Goal: Task Accomplishment & Management: Complete application form

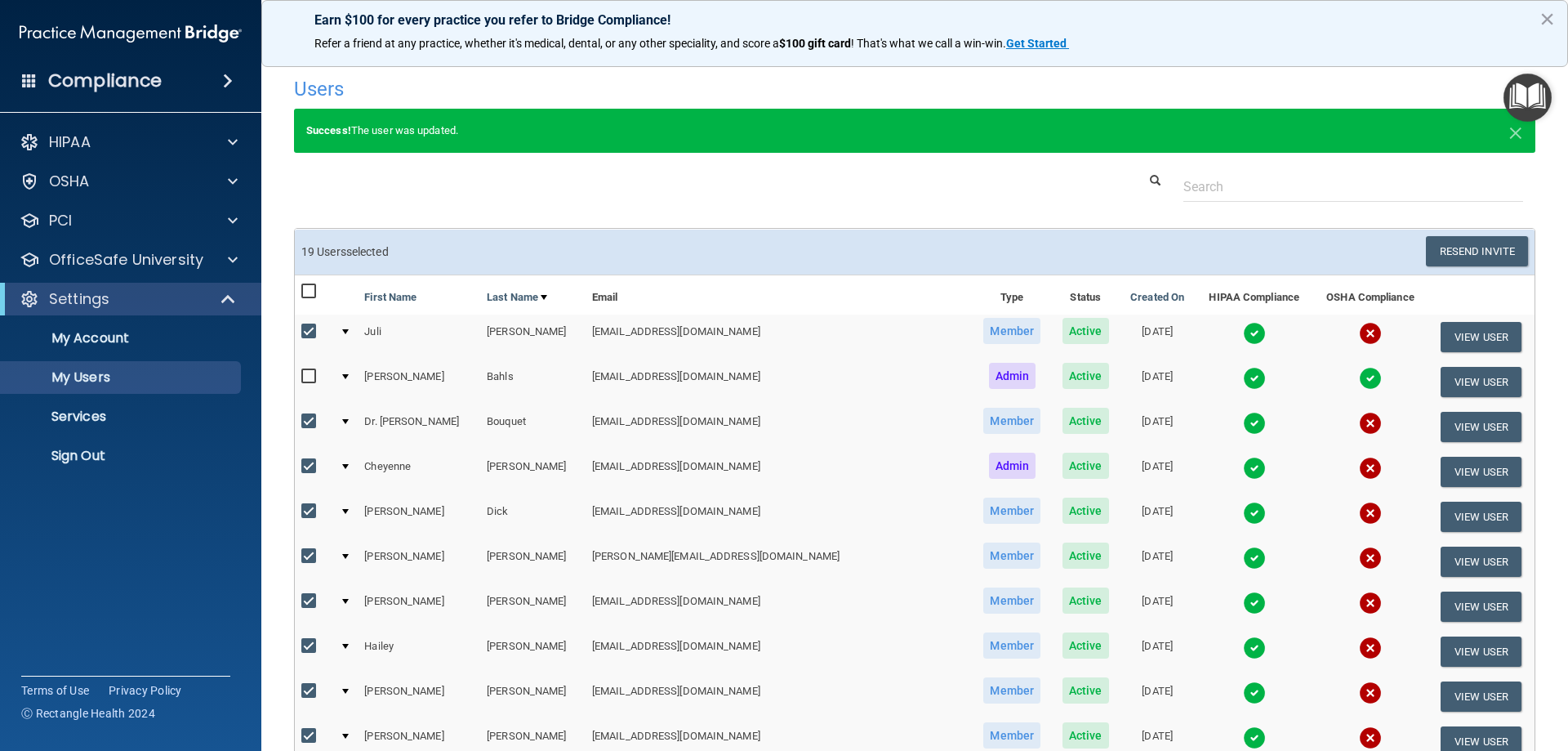
select select "20"
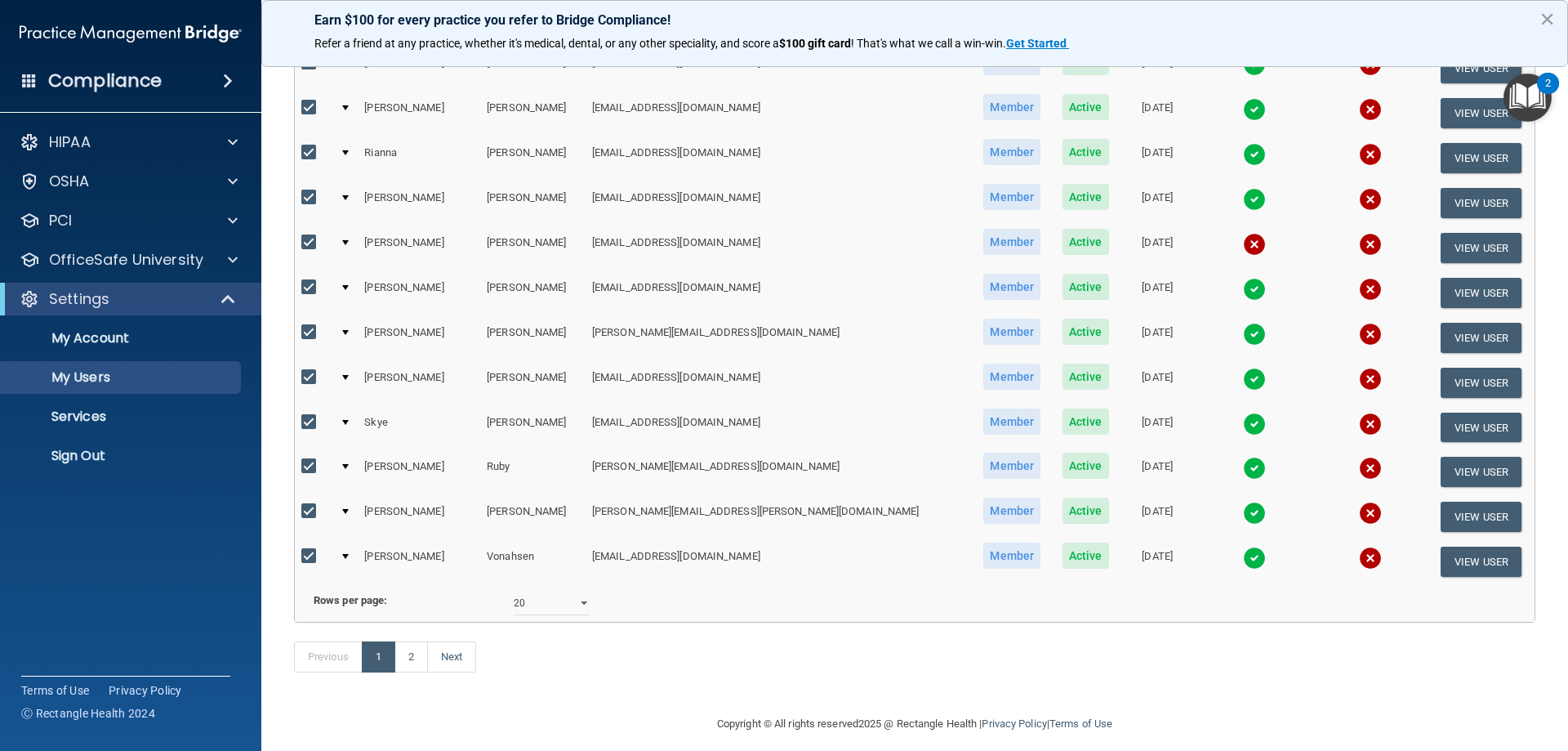
scroll to position [665, 0]
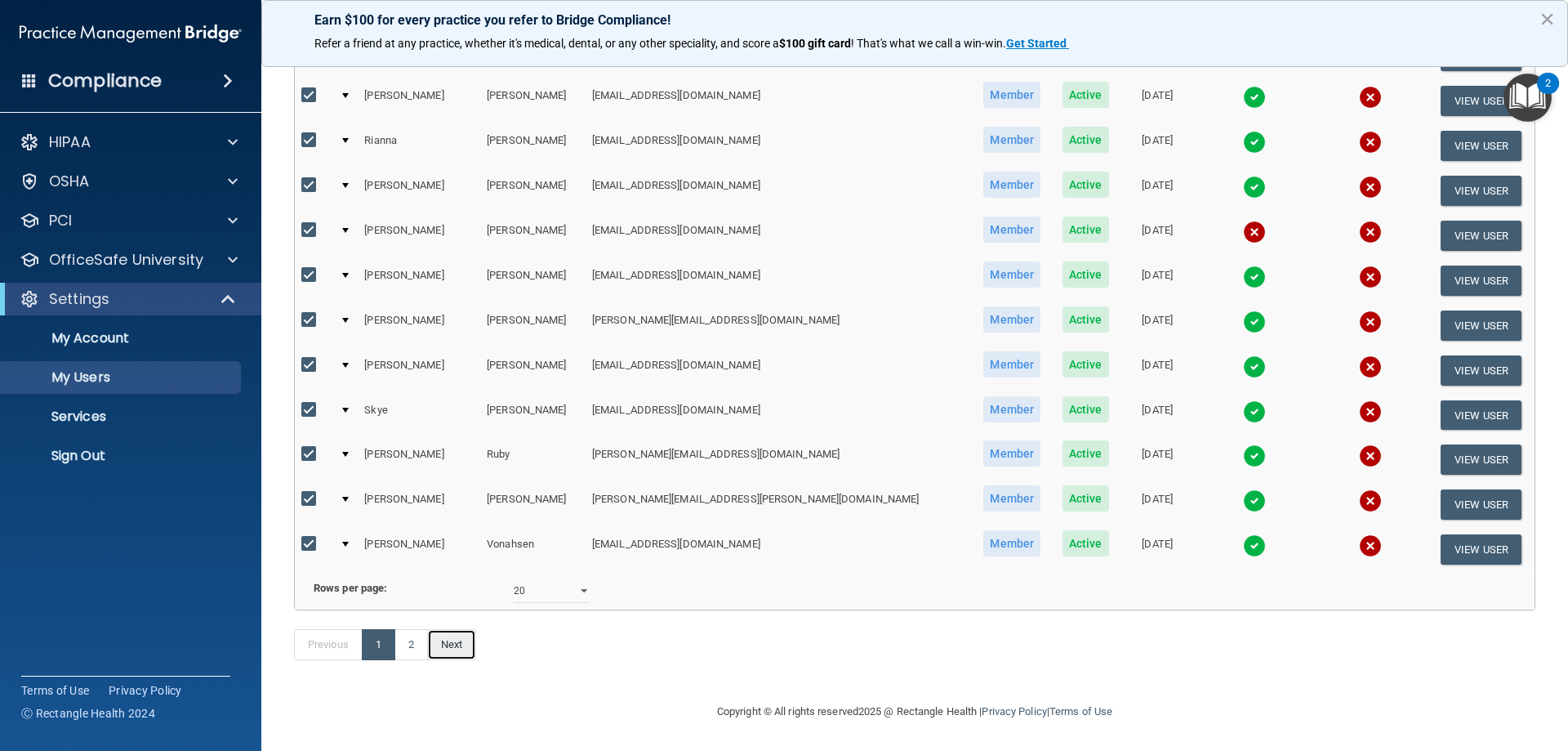
click at [466, 655] on link "Next" at bounding box center [451, 644] width 49 height 31
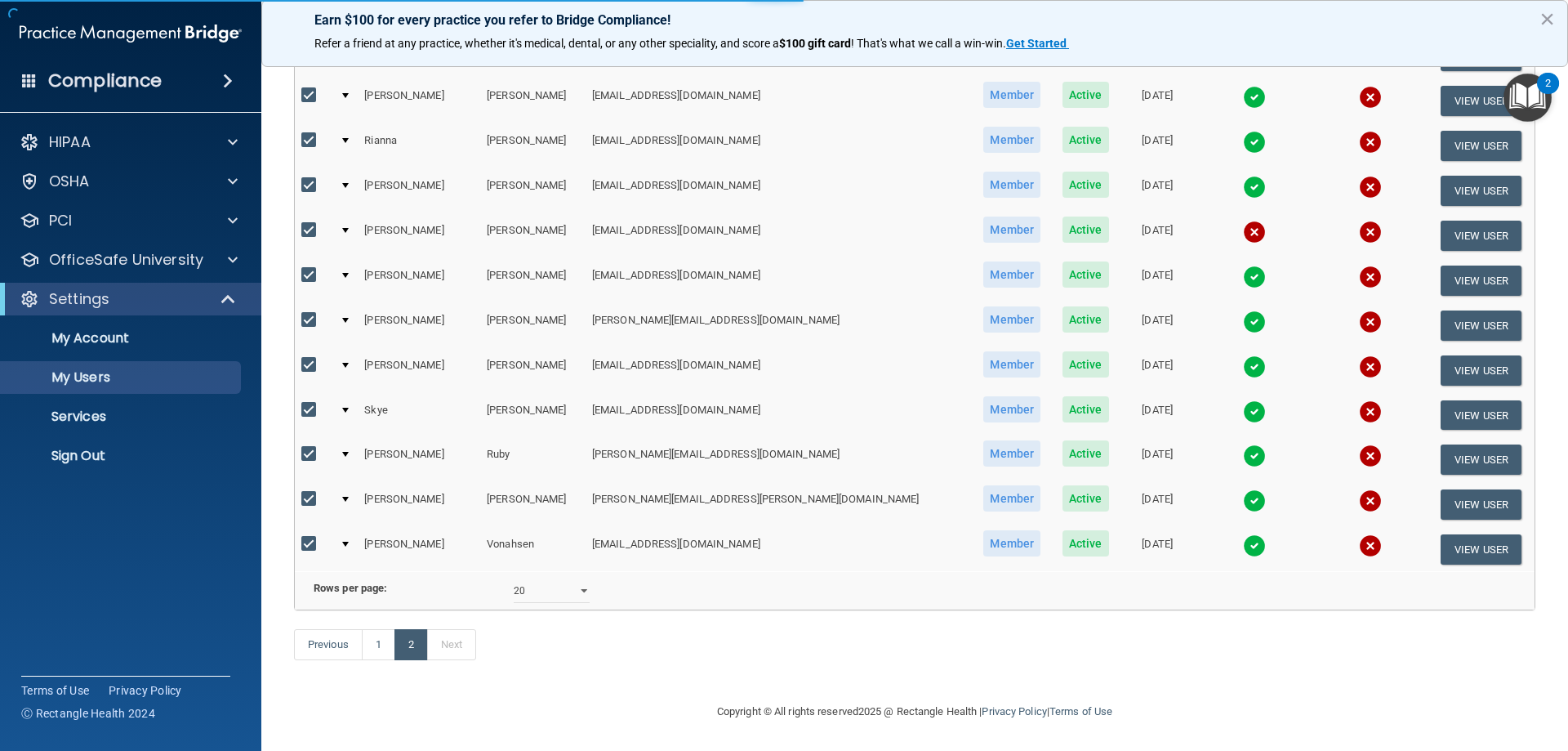
select select "20"
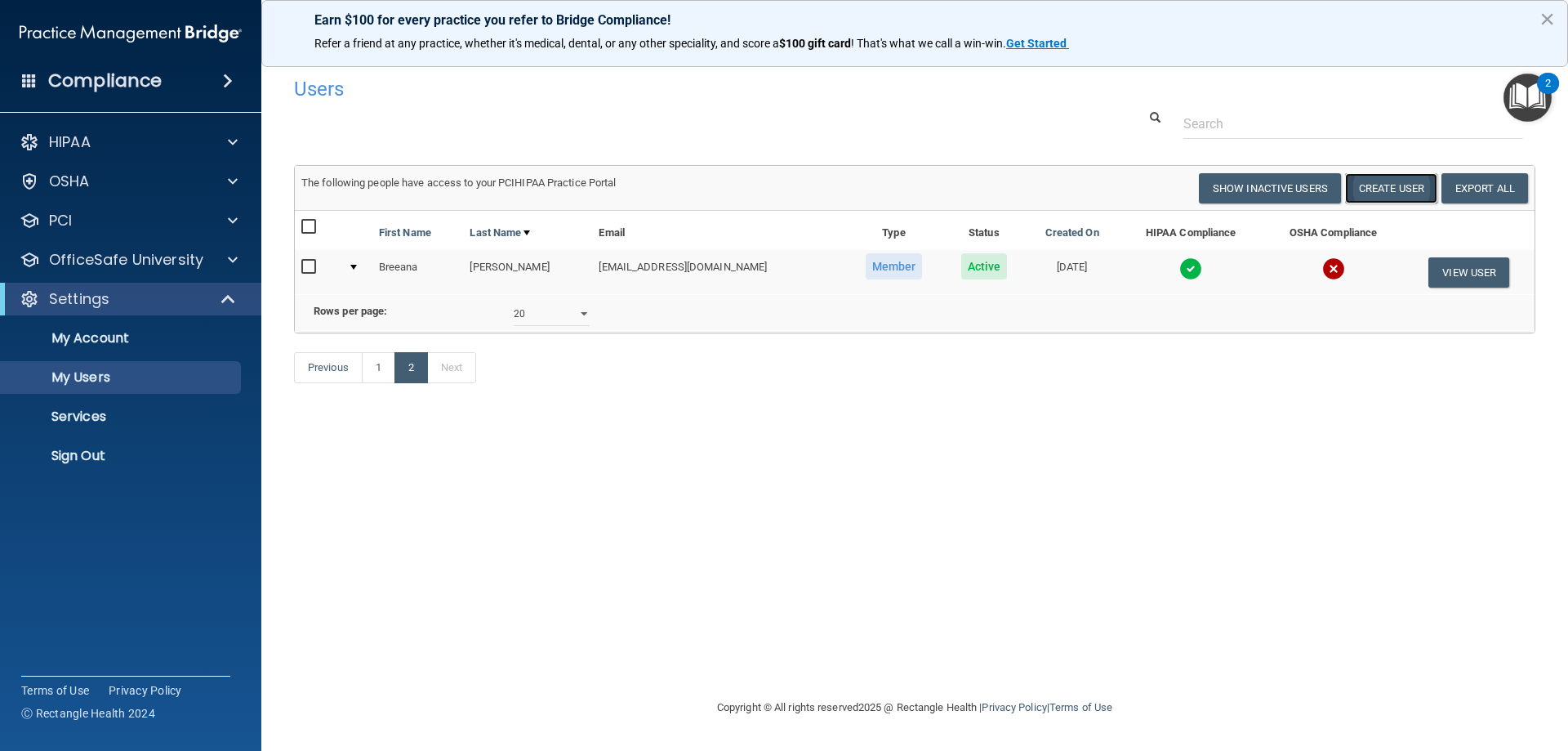
click at [1396, 183] on button "Create User" at bounding box center [1392, 188] width 93 height 30
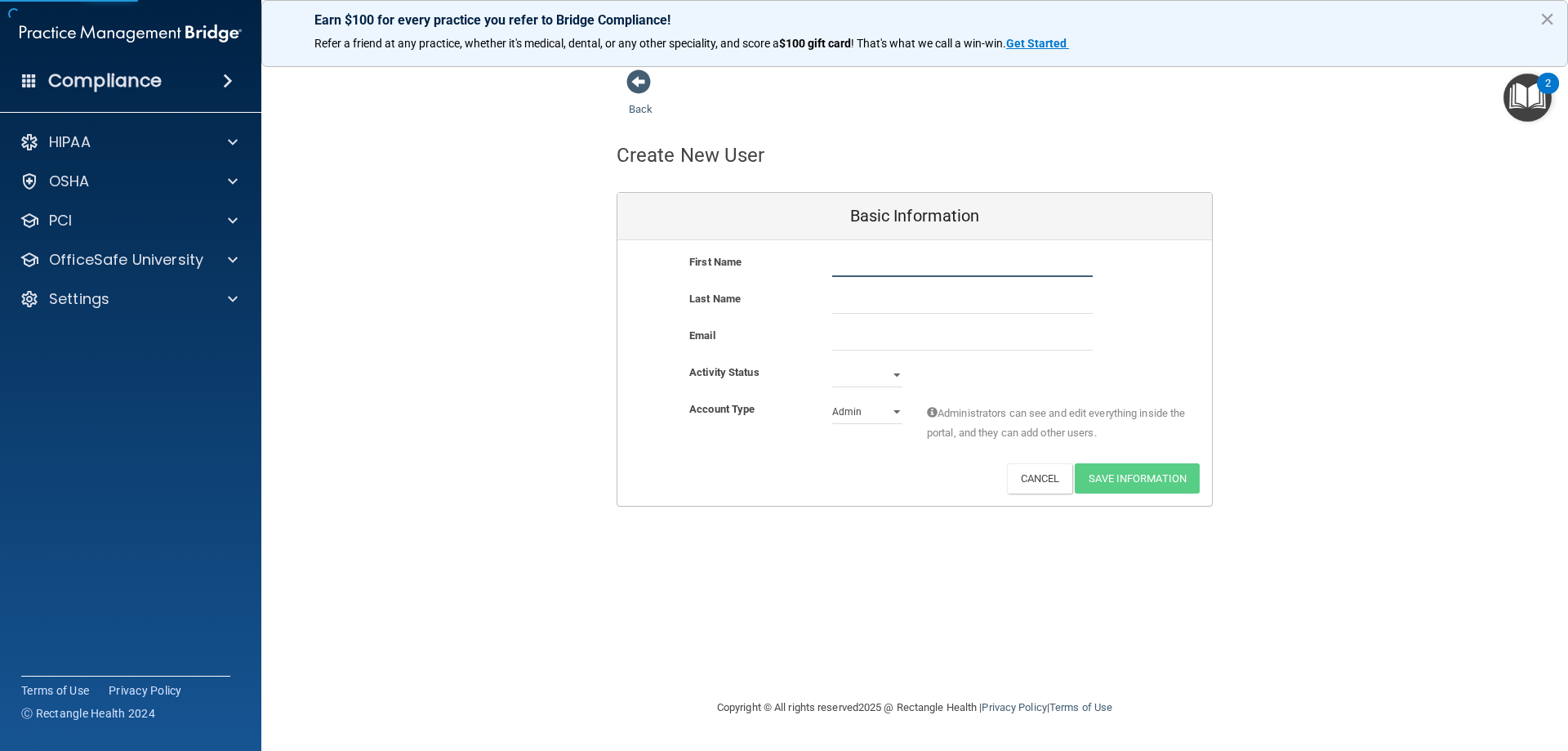
click at [863, 262] on input "text" at bounding box center [962, 264] width 260 height 24
type input "[PERSON_NAME]"
type input "Mill"
click at [892, 417] on select "Admin Member" at bounding box center [867, 411] width 70 height 24
select select "practice_member"
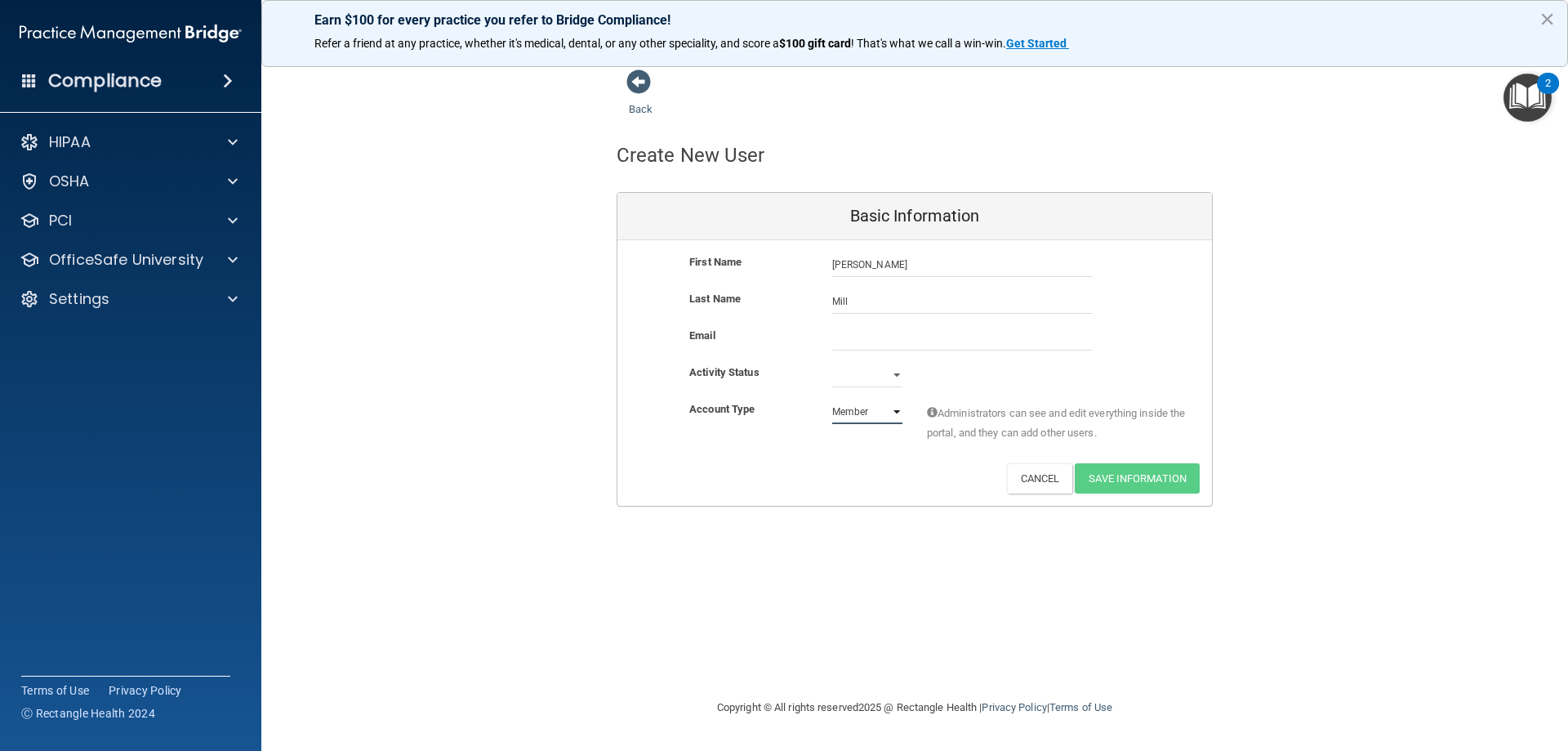
click at [832, 399] on select "Admin Member" at bounding box center [867, 411] width 70 height 24
click at [894, 371] on select "Active Inactive" at bounding box center [867, 374] width 70 height 24
select select "active"
click at [832, 362] on select "Active Inactive" at bounding box center [867, 374] width 70 height 24
click at [860, 335] on input "email" at bounding box center [962, 337] width 260 height 24
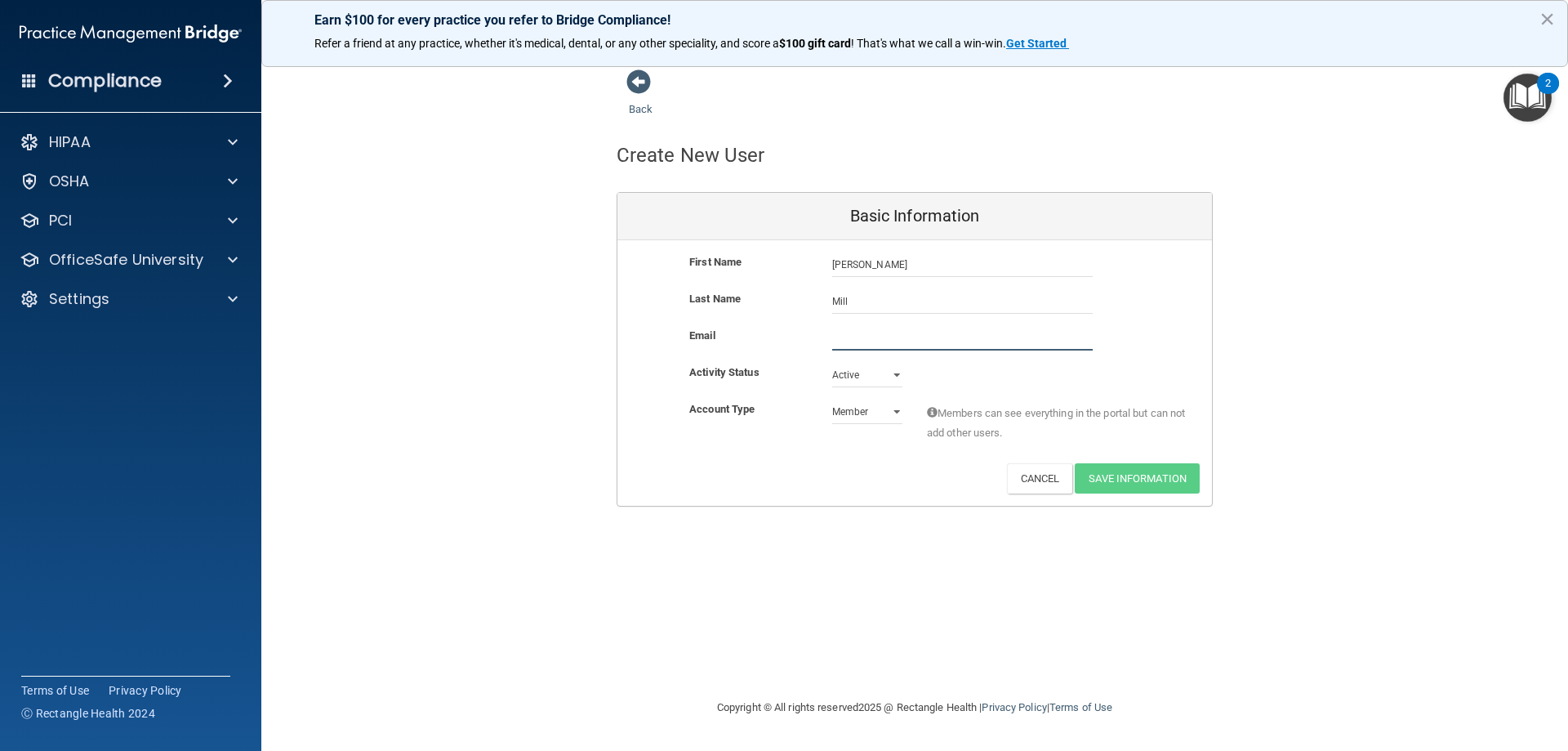
paste input "[EMAIL_ADDRESS][DOMAIN_NAME]"
type input "[EMAIL_ADDRESS][DOMAIN_NAME]"
click at [1127, 490] on button "Save Information" at bounding box center [1138, 477] width 125 height 30
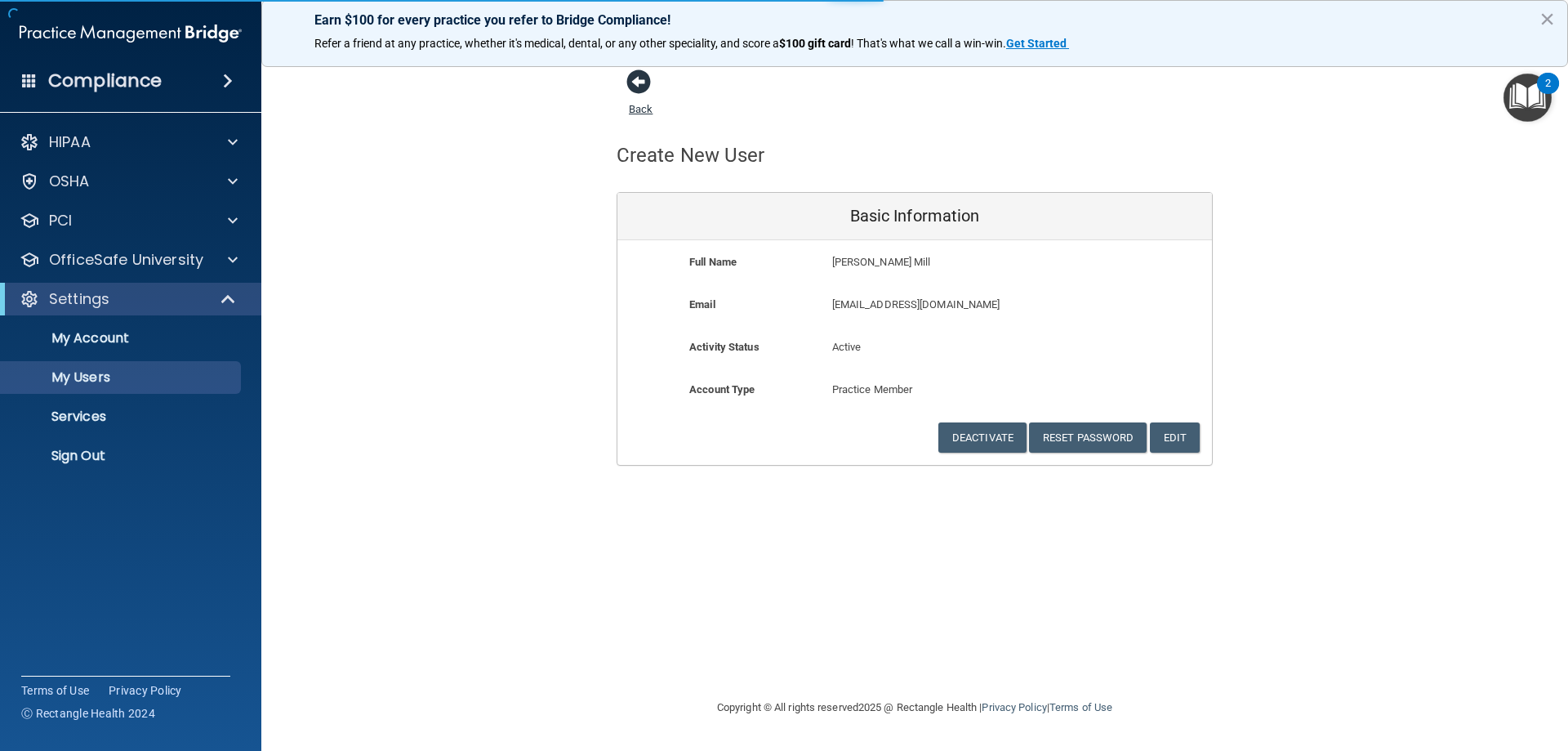
click at [628, 77] on span at bounding box center [638, 81] width 24 height 24
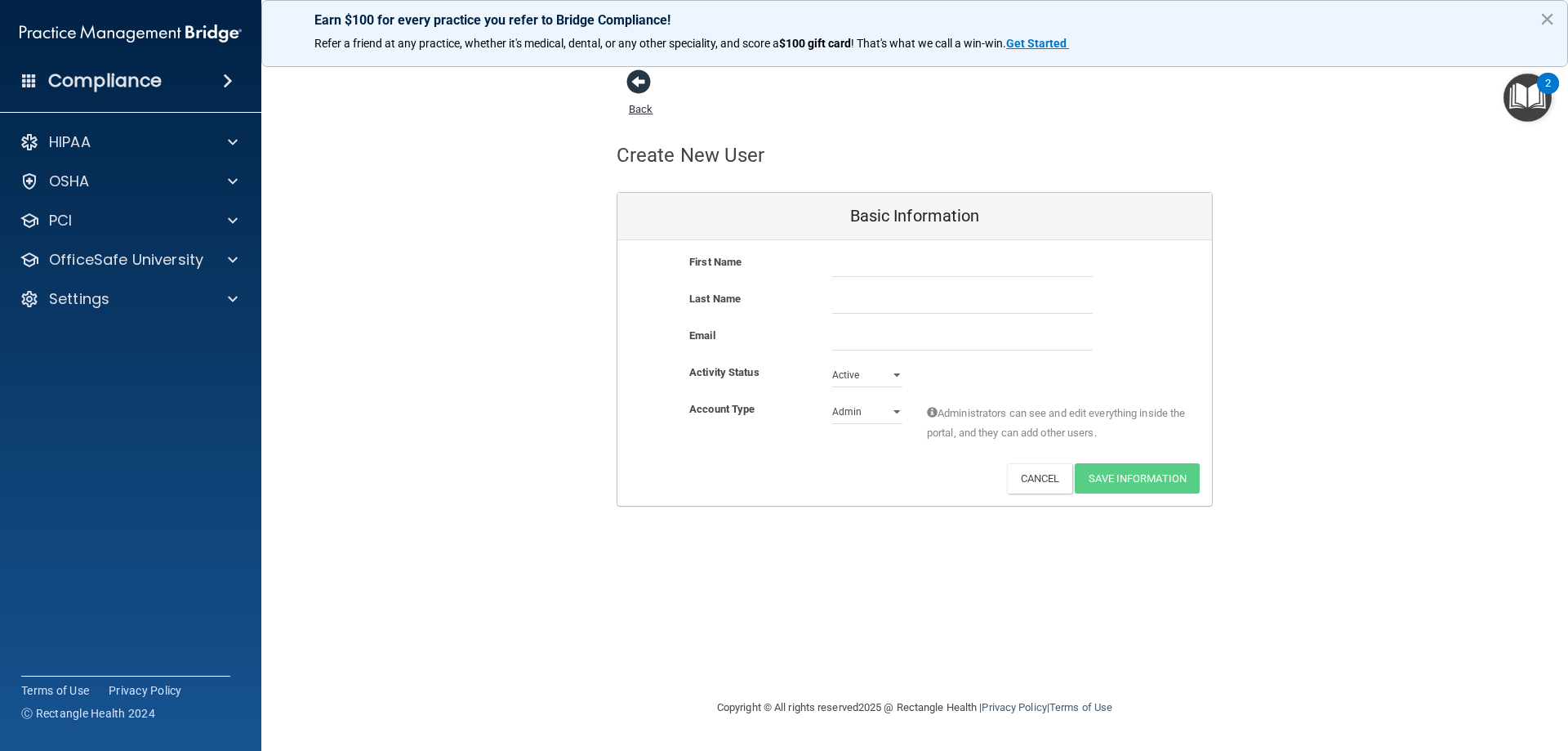
click at [629, 77] on span at bounding box center [638, 81] width 24 height 24
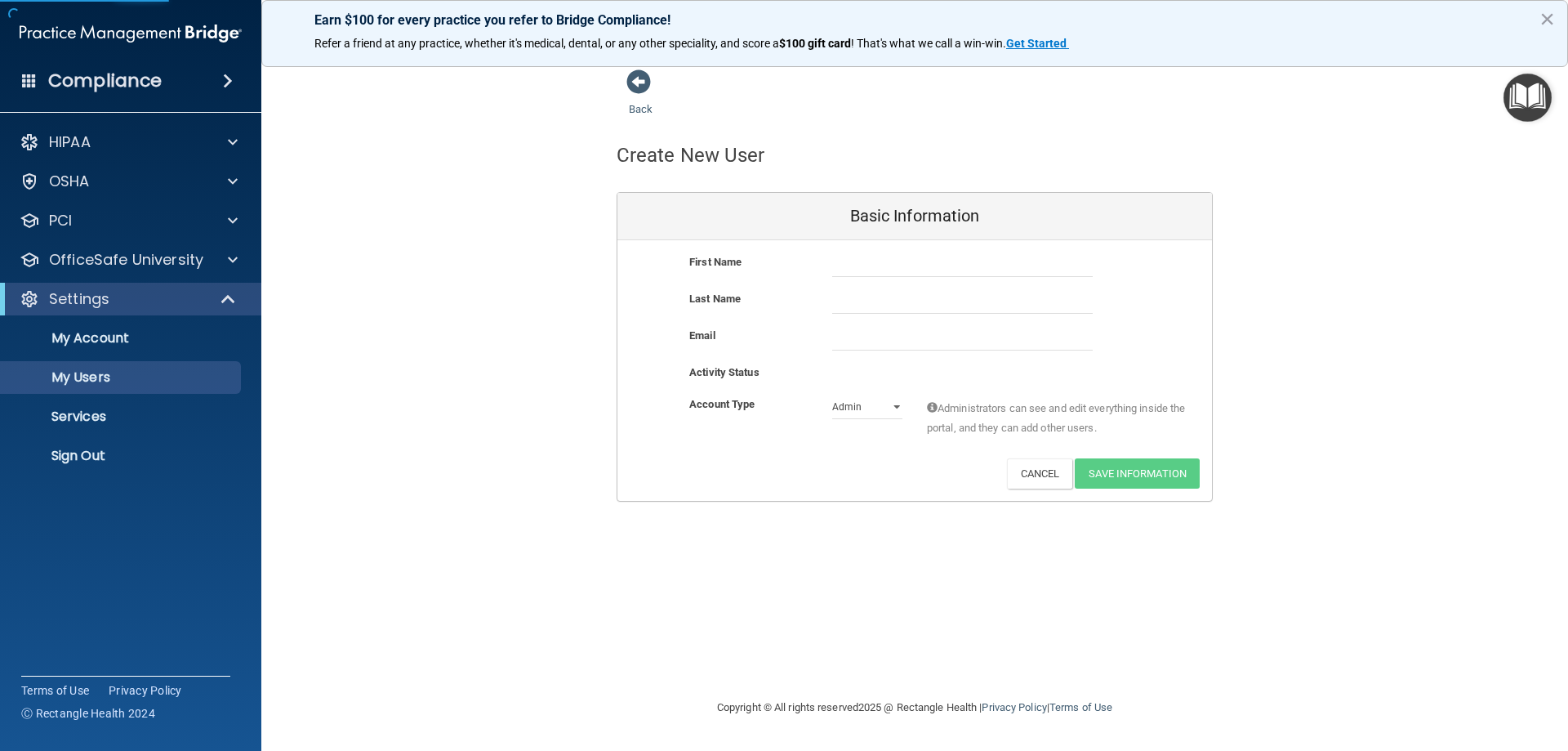
select select "20"
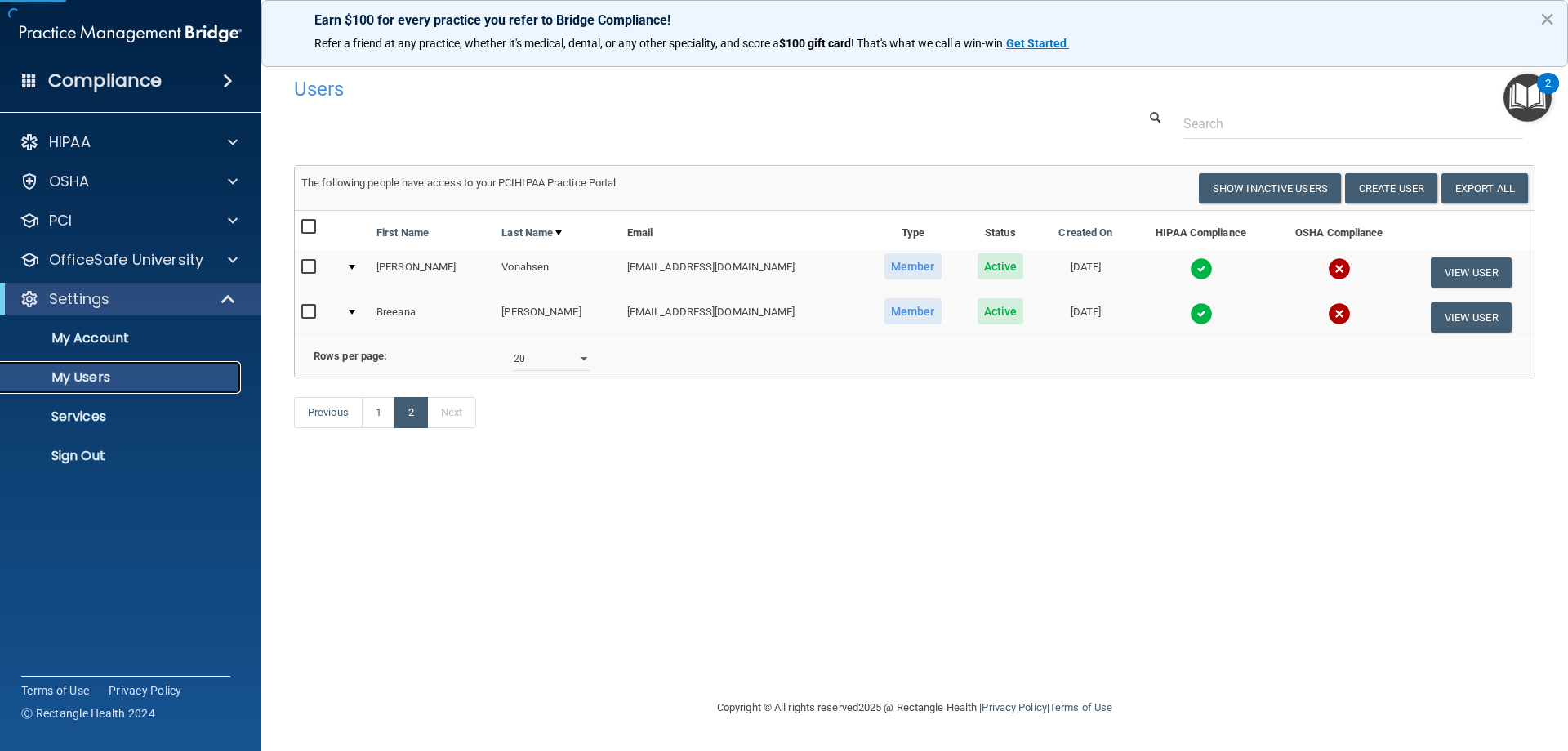
click at [106, 373] on p "My Users" at bounding box center [122, 377] width 223 height 16
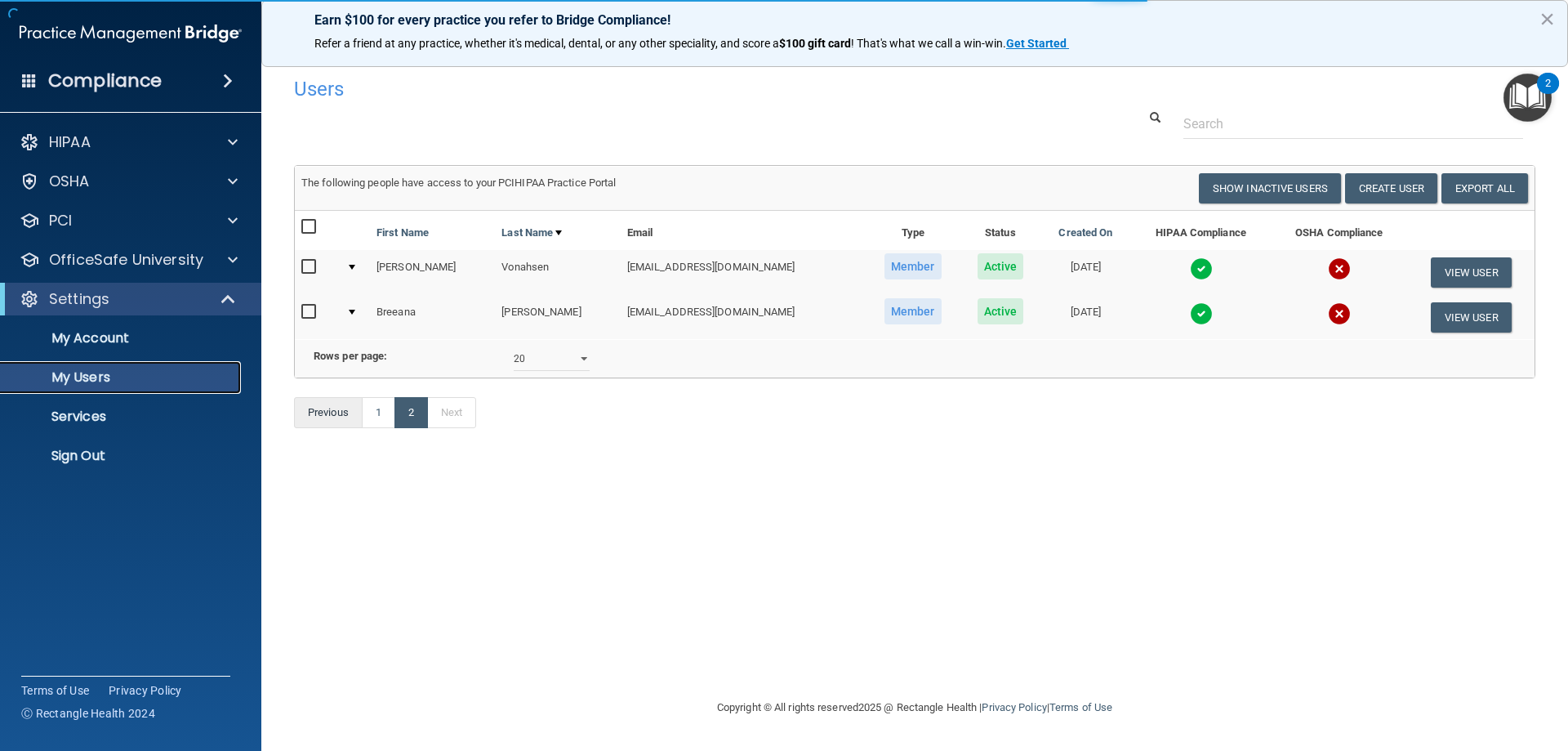
select select "20"
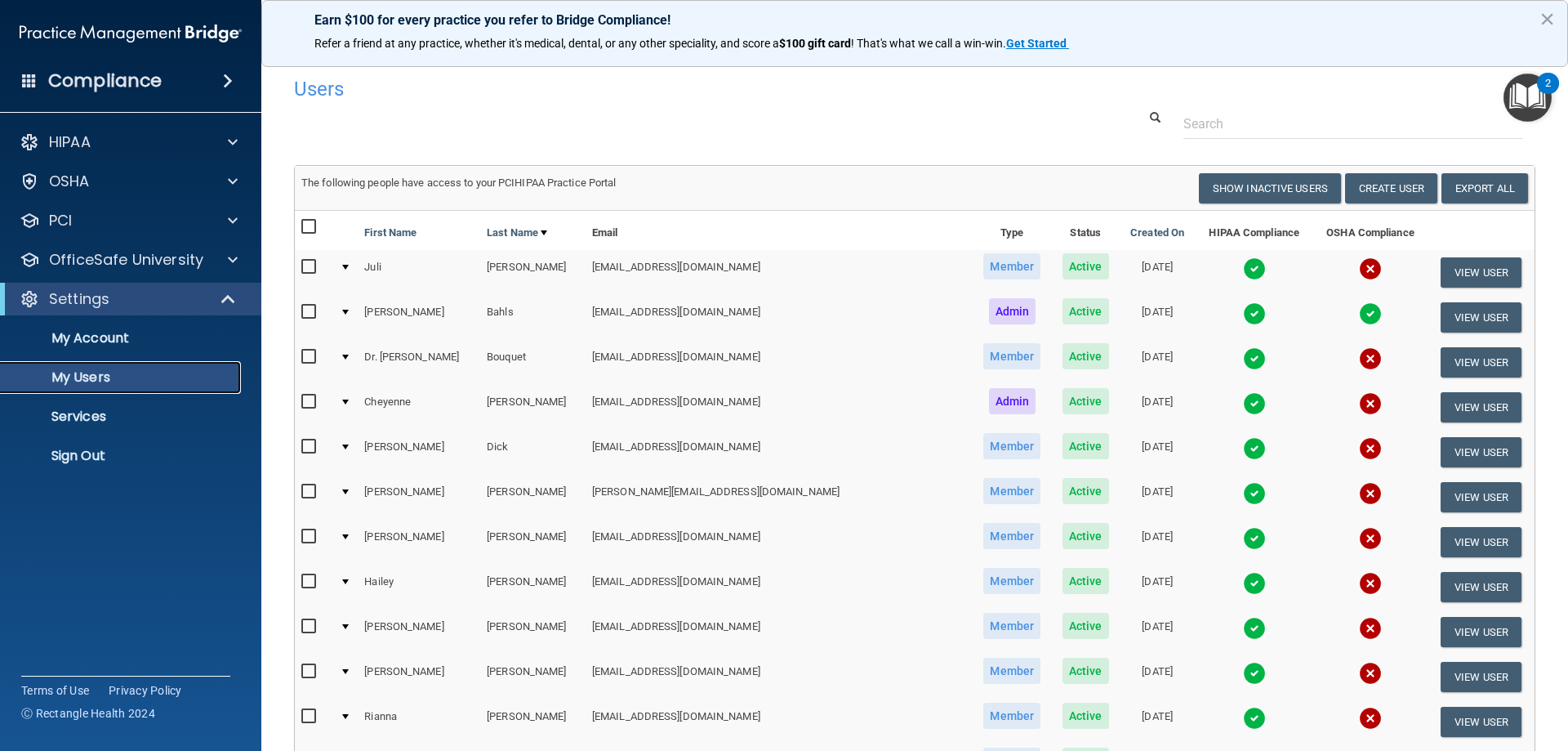
scroll to position [601, 0]
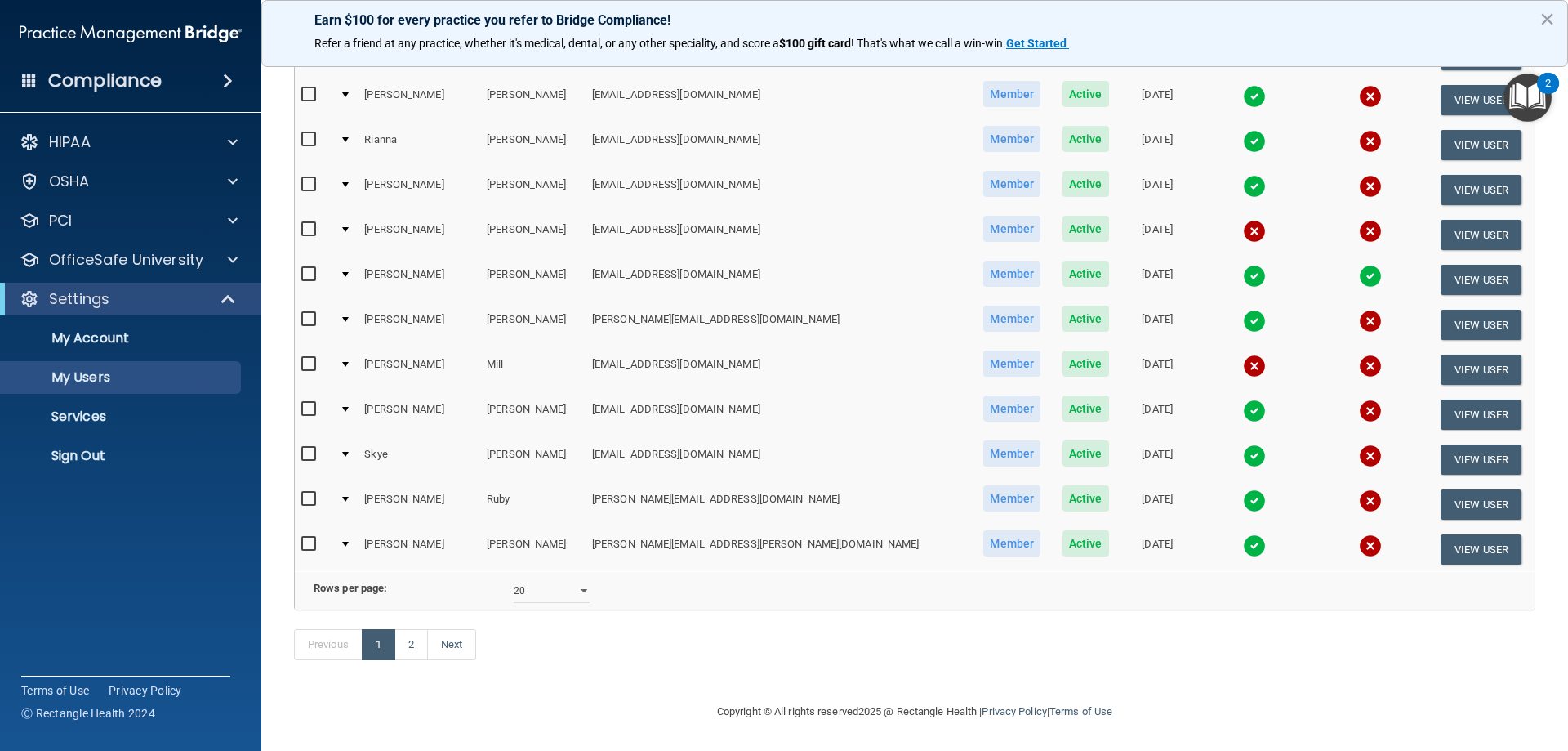
click at [308, 358] on input "checkbox" at bounding box center [311, 364] width 18 height 13
checkbox input "true"
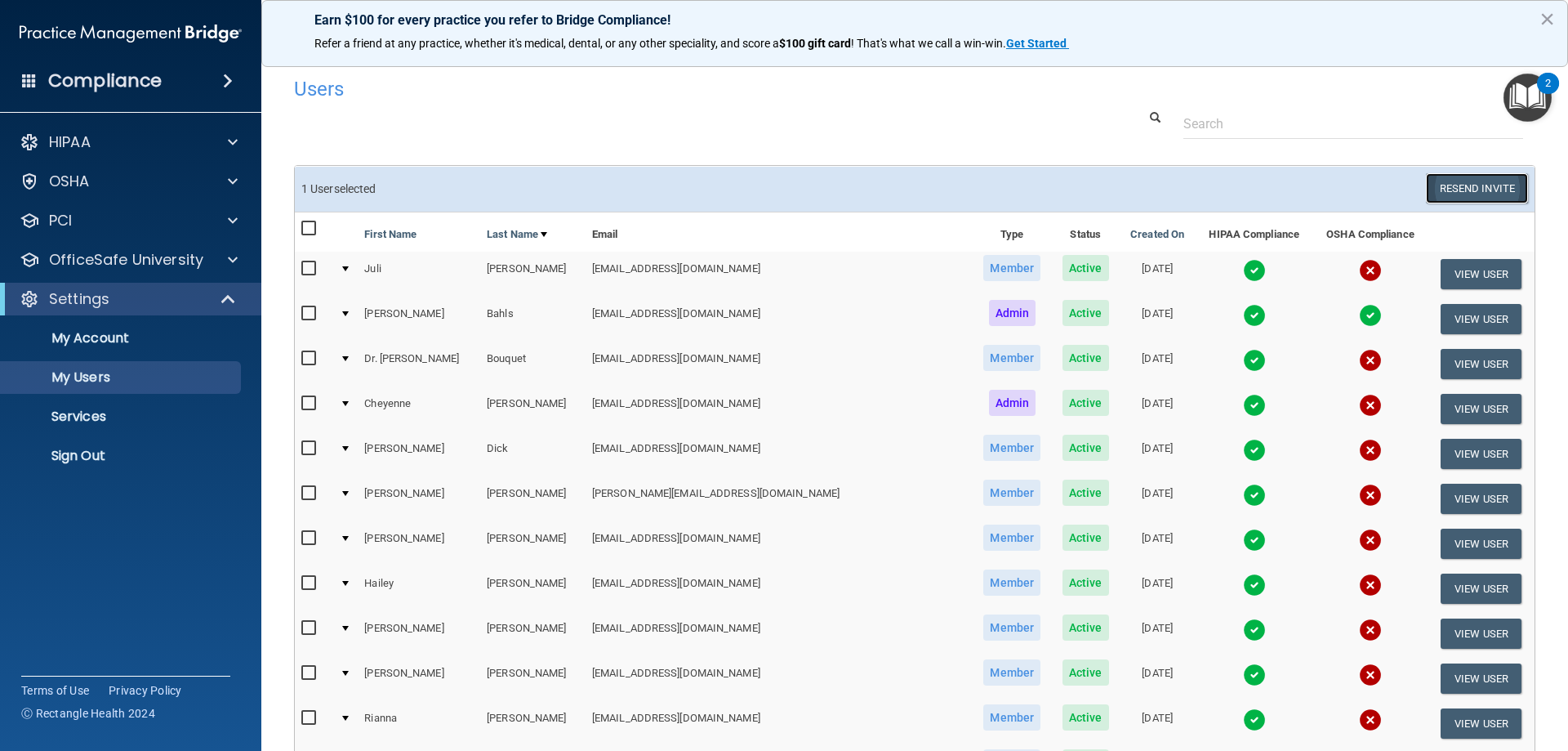
click at [1443, 190] on button "Resend Invite" at bounding box center [1477, 188] width 102 height 30
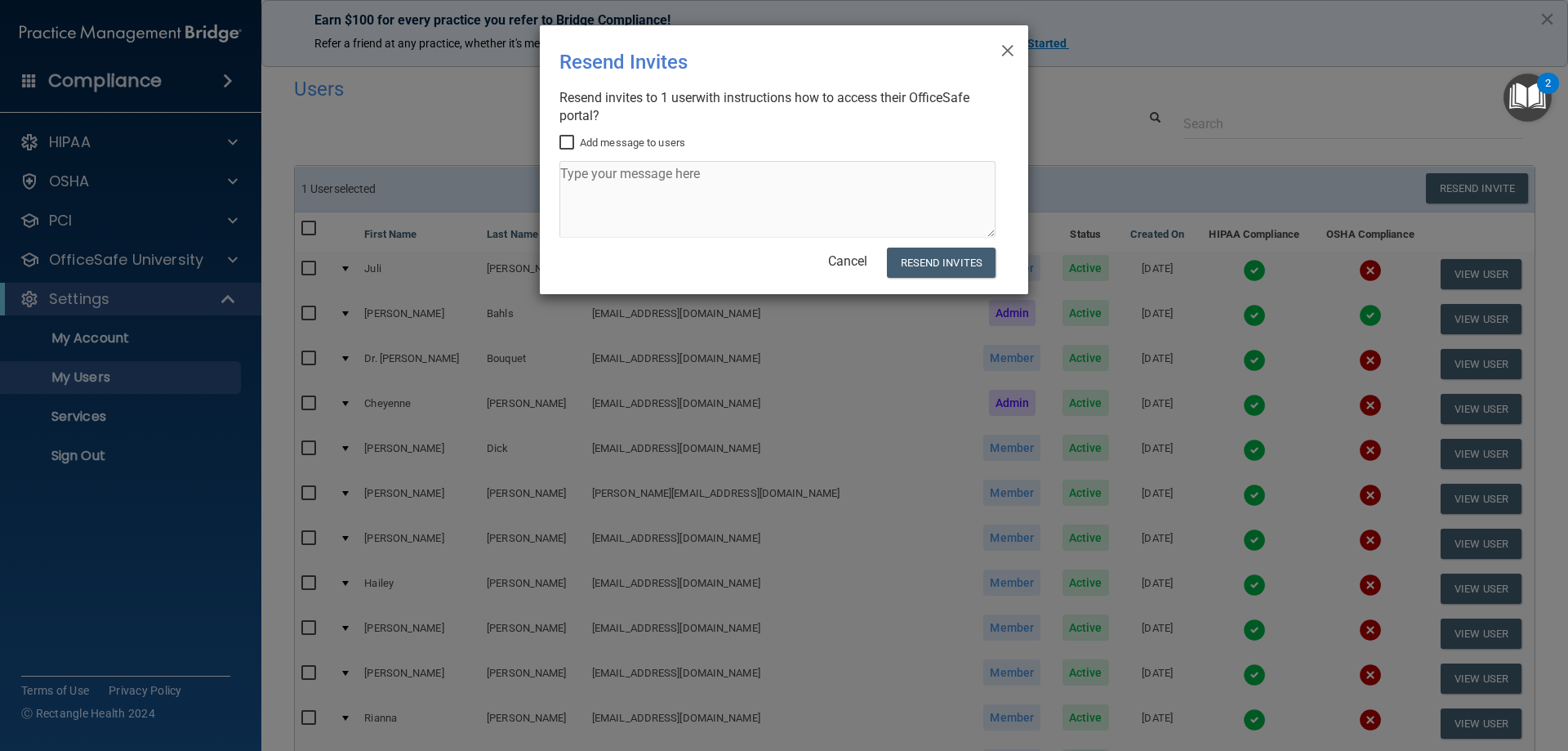
click at [570, 143] on input "Add message to users" at bounding box center [568, 143] width 18 height 13
checkbox input "true"
click at [622, 181] on textarea at bounding box center [777, 200] width 436 height 77
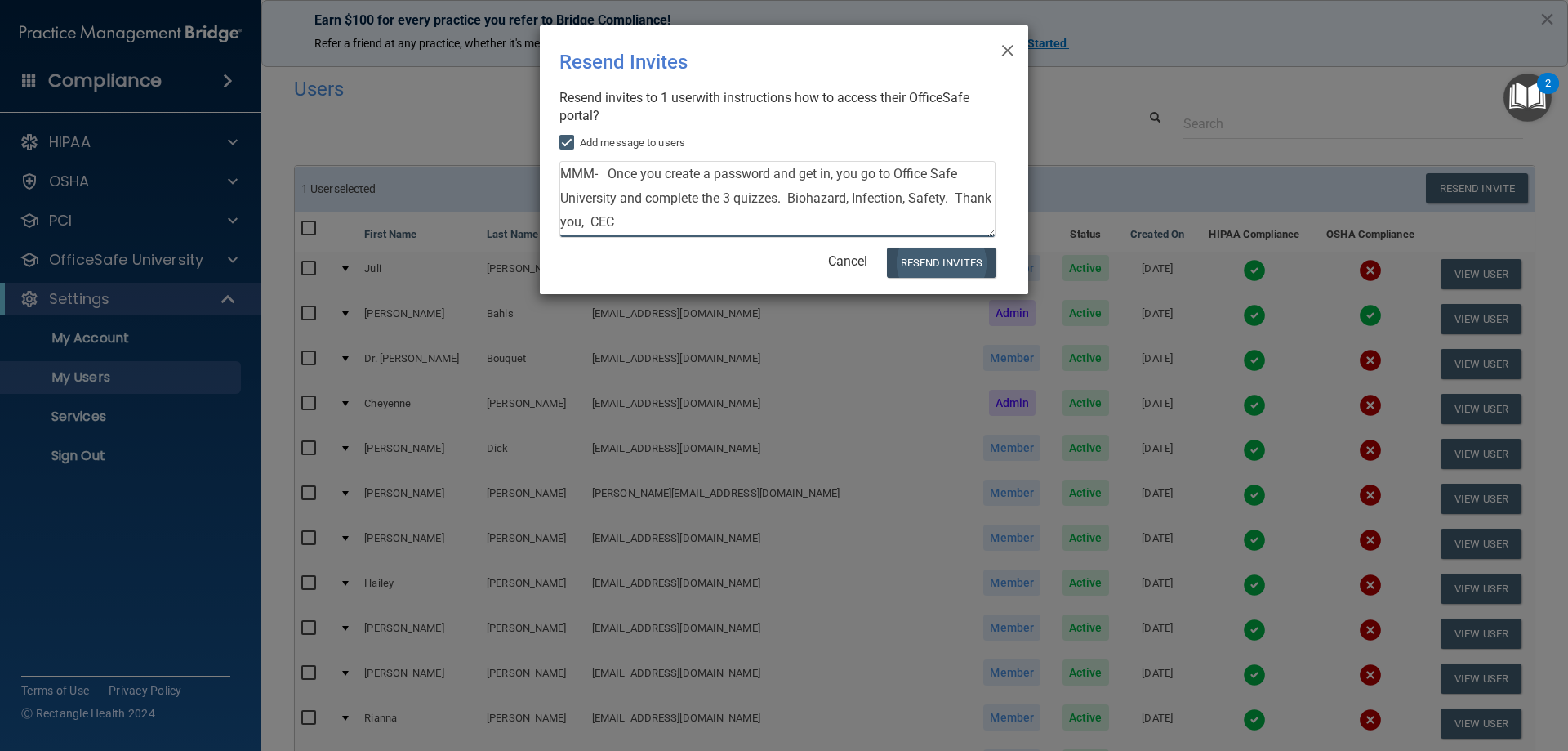
type textarea "MMM- Once you create a password and get in, you go to Office Safe University an…"
click at [927, 258] on button "Resend Invites" at bounding box center [941, 262] width 109 height 30
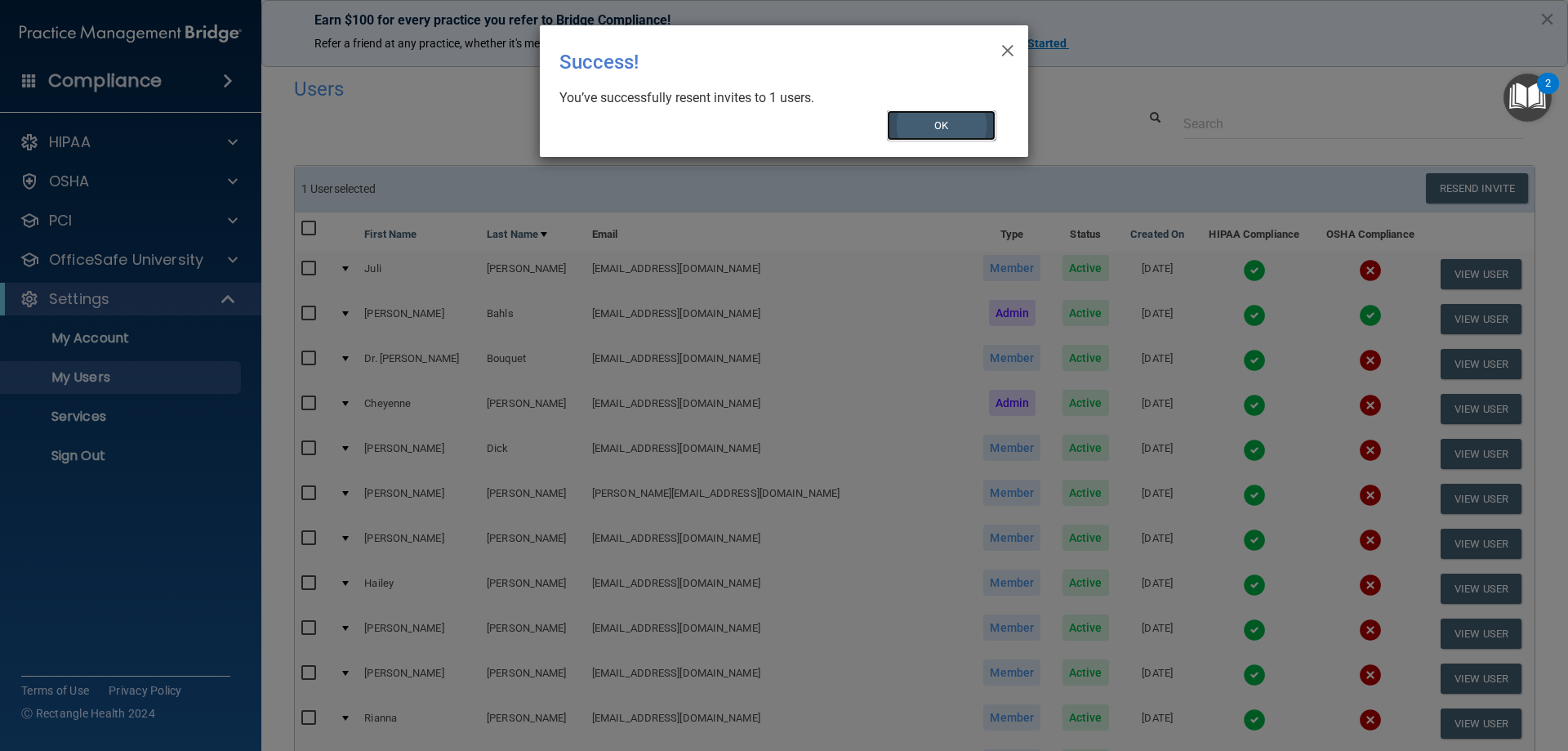
click at [933, 122] on button "OK" at bounding box center [942, 124] width 110 height 30
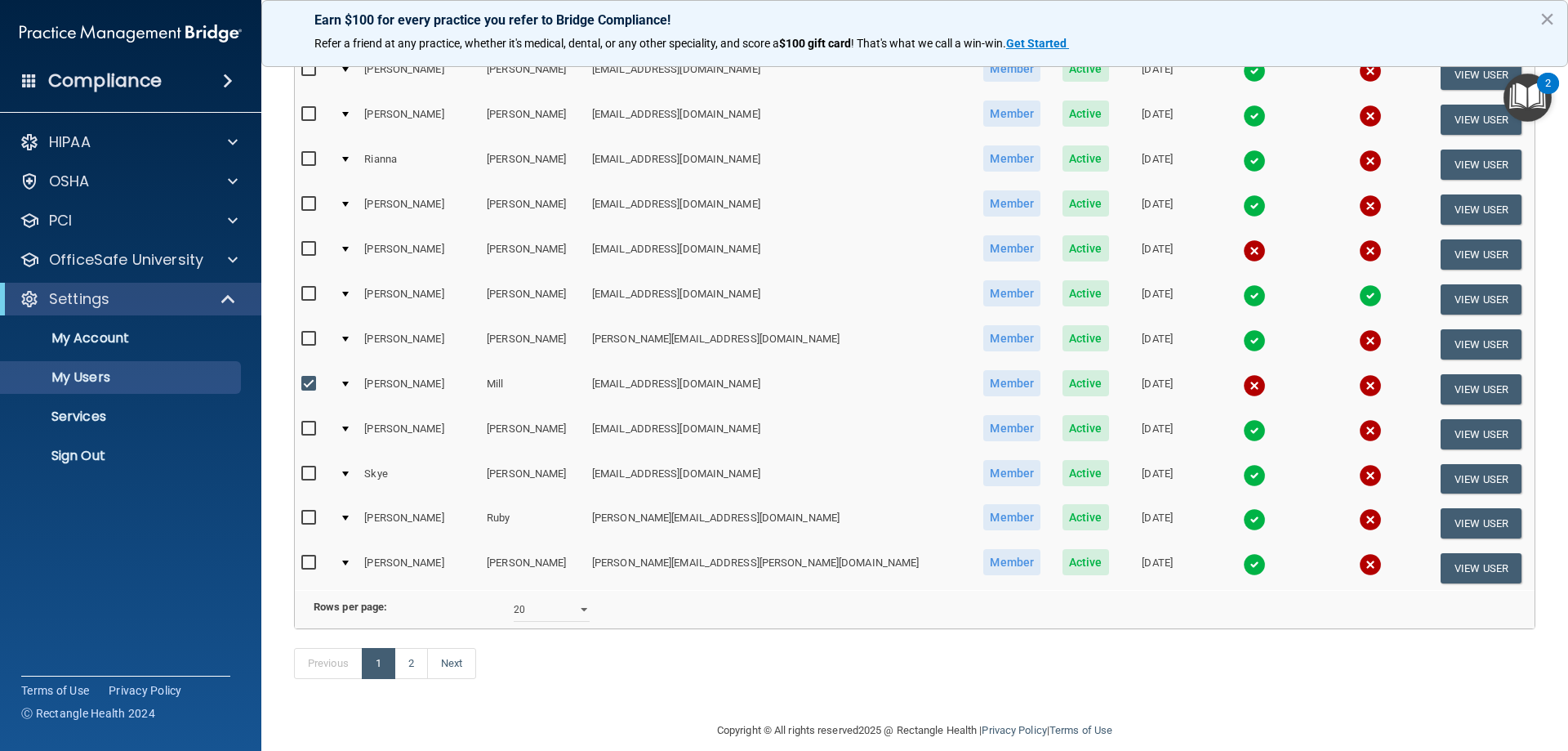
scroll to position [602, 0]
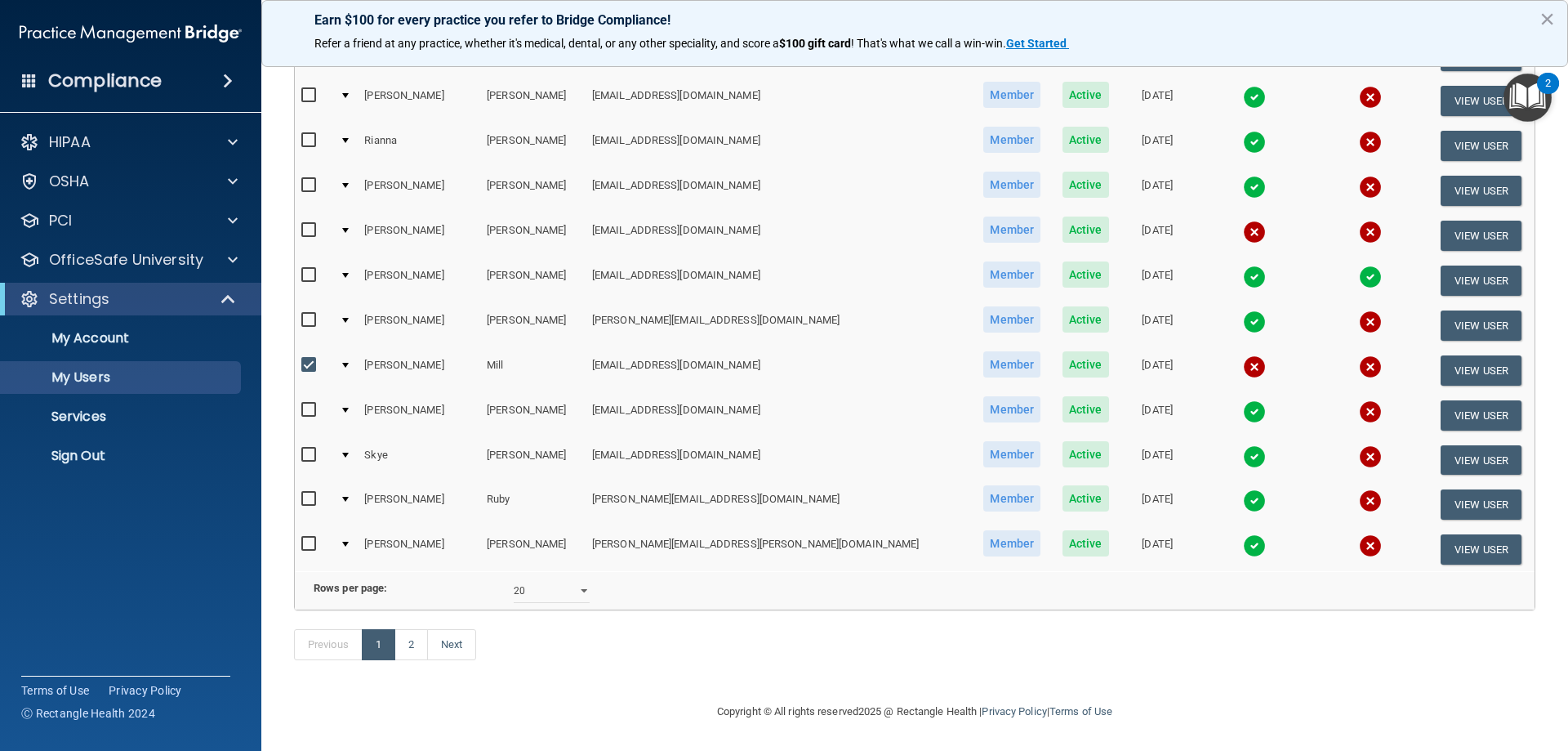
click at [308, 359] on input "checkbox" at bounding box center [311, 365] width 18 height 13
checkbox input "false"
click at [443, 642] on link "Next" at bounding box center [451, 644] width 49 height 31
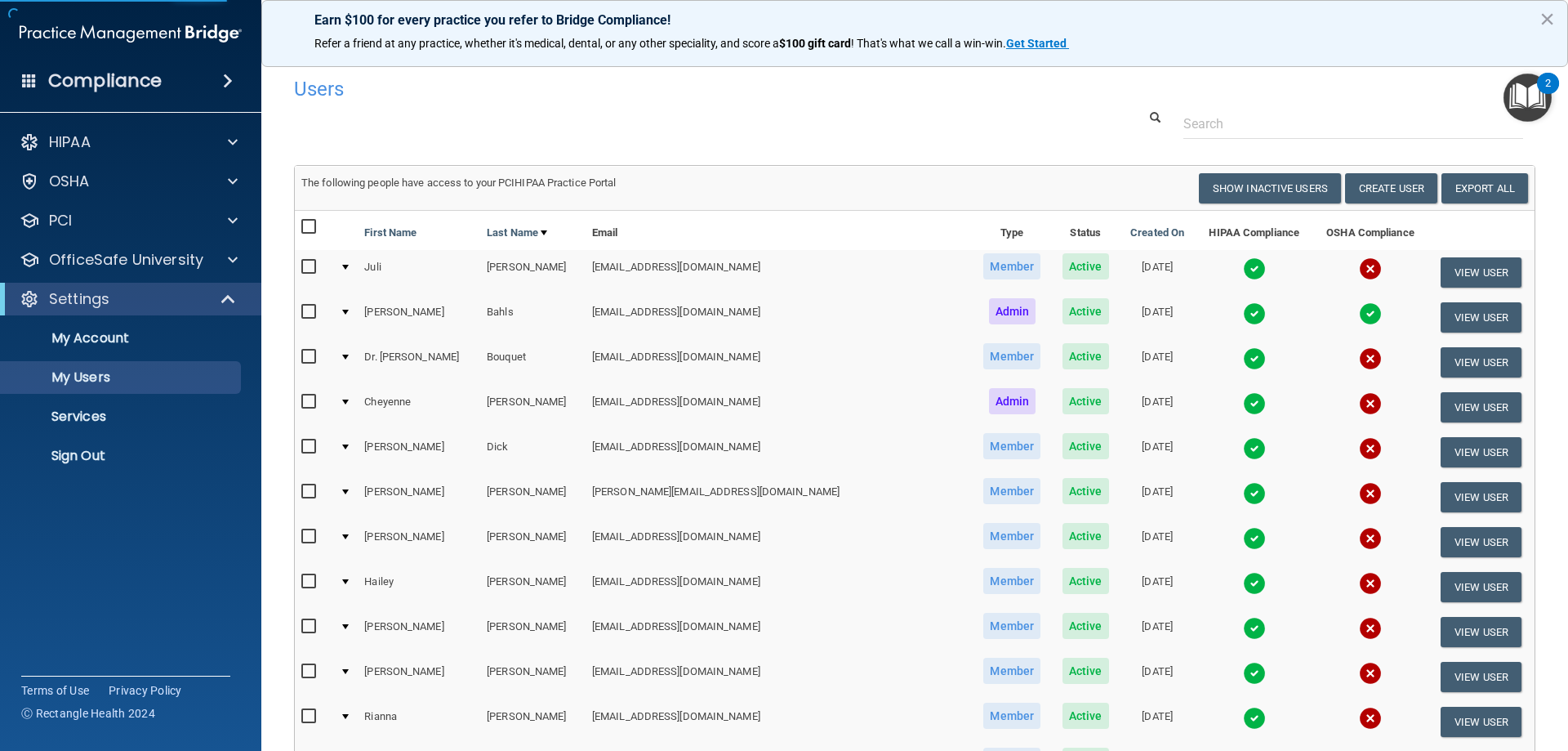
select select "20"
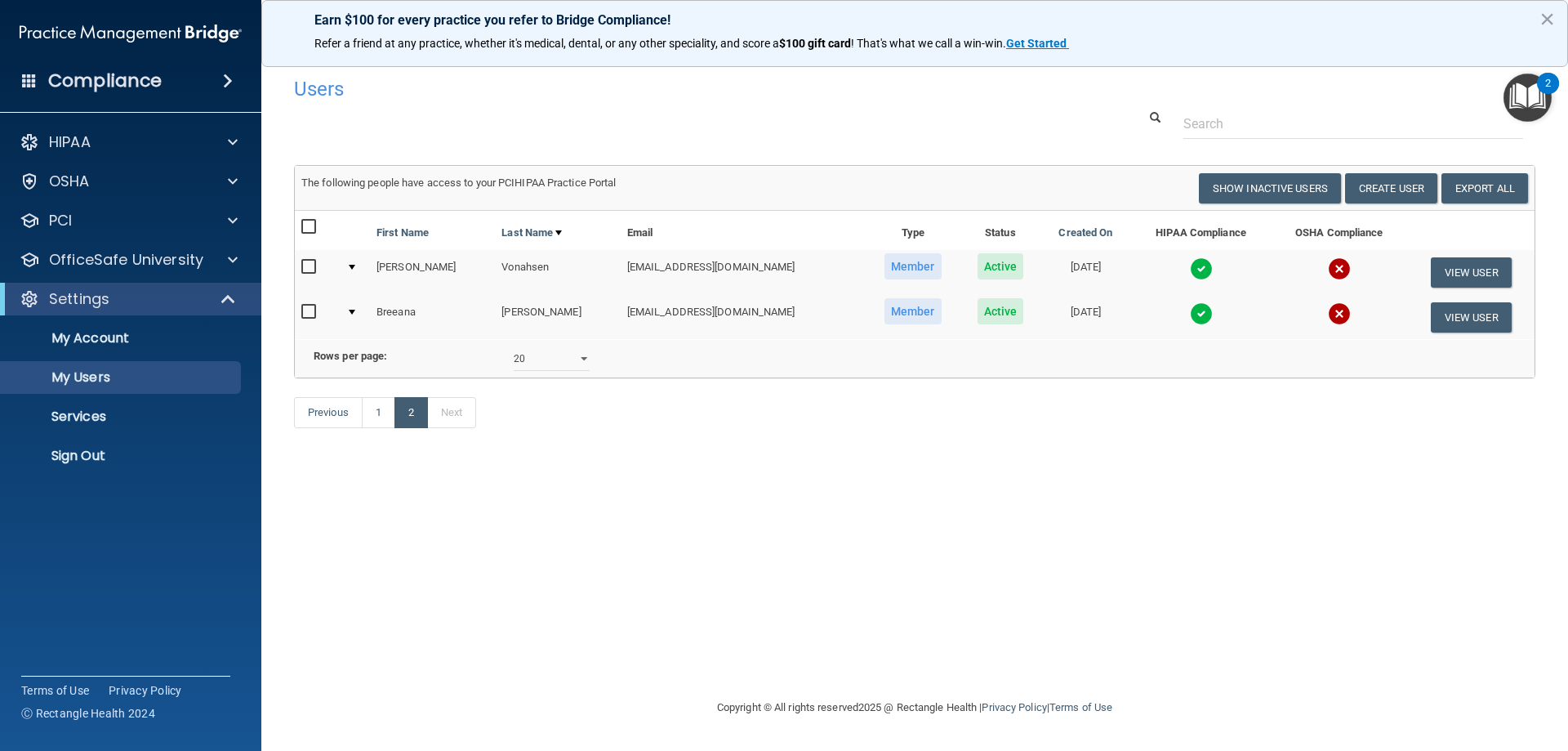
click at [314, 313] on input "checkbox" at bounding box center [311, 312] width 18 height 13
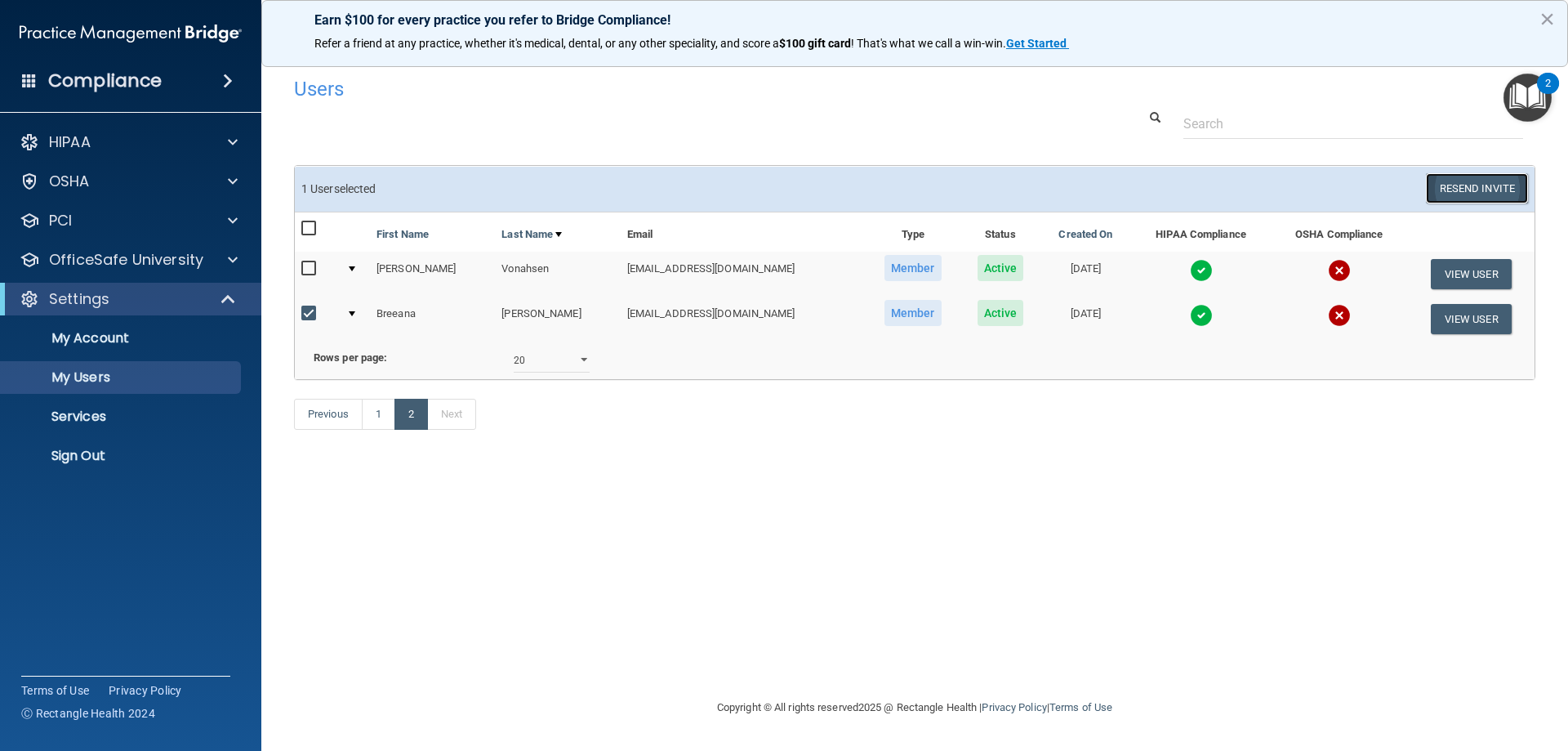
click at [1464, 188] on button "Resend Invite" at bounding box center [1477, 188] width 102 height 30
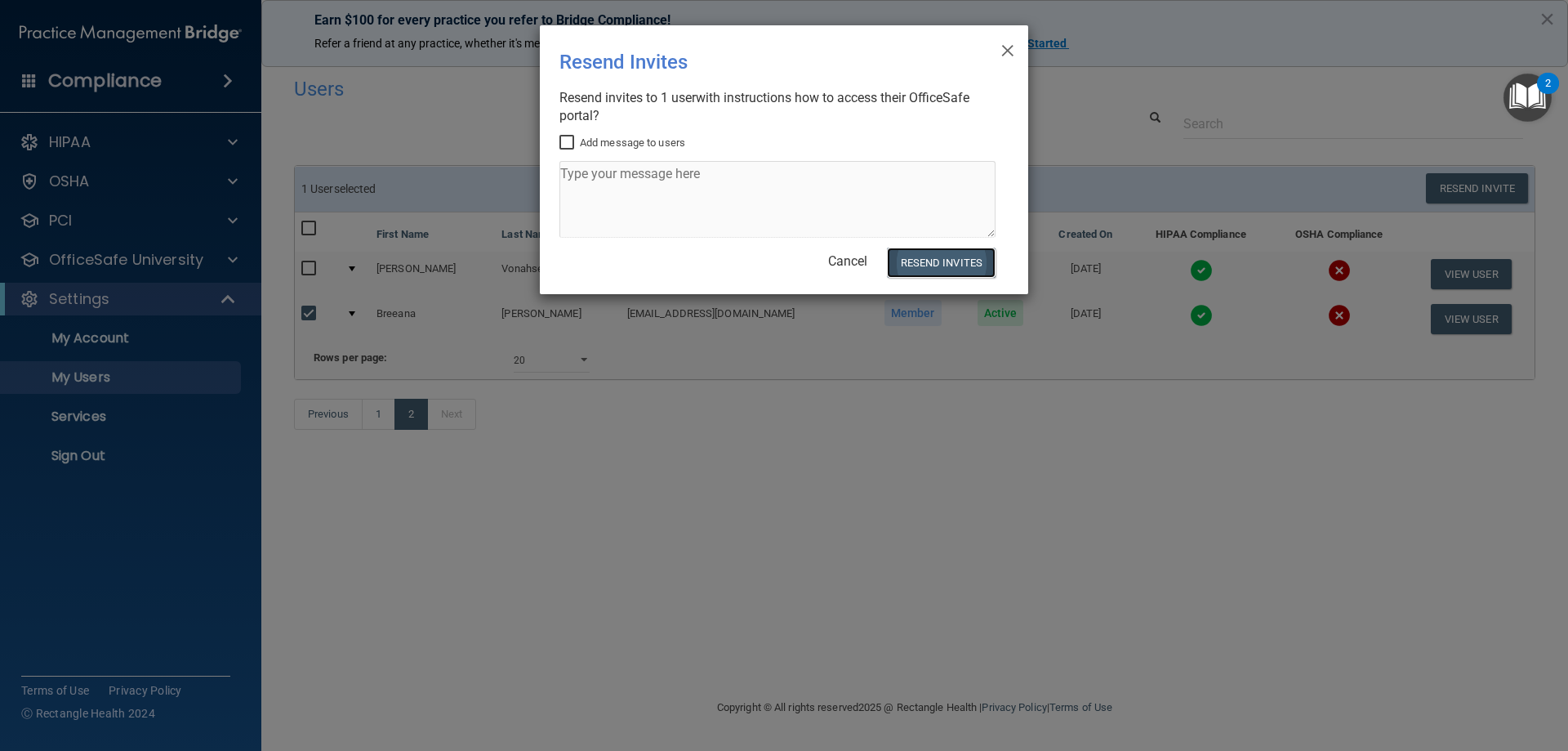
click at [923, 263] on button "Resend Invites" at bounding box center [941, 262] width 109 height 30
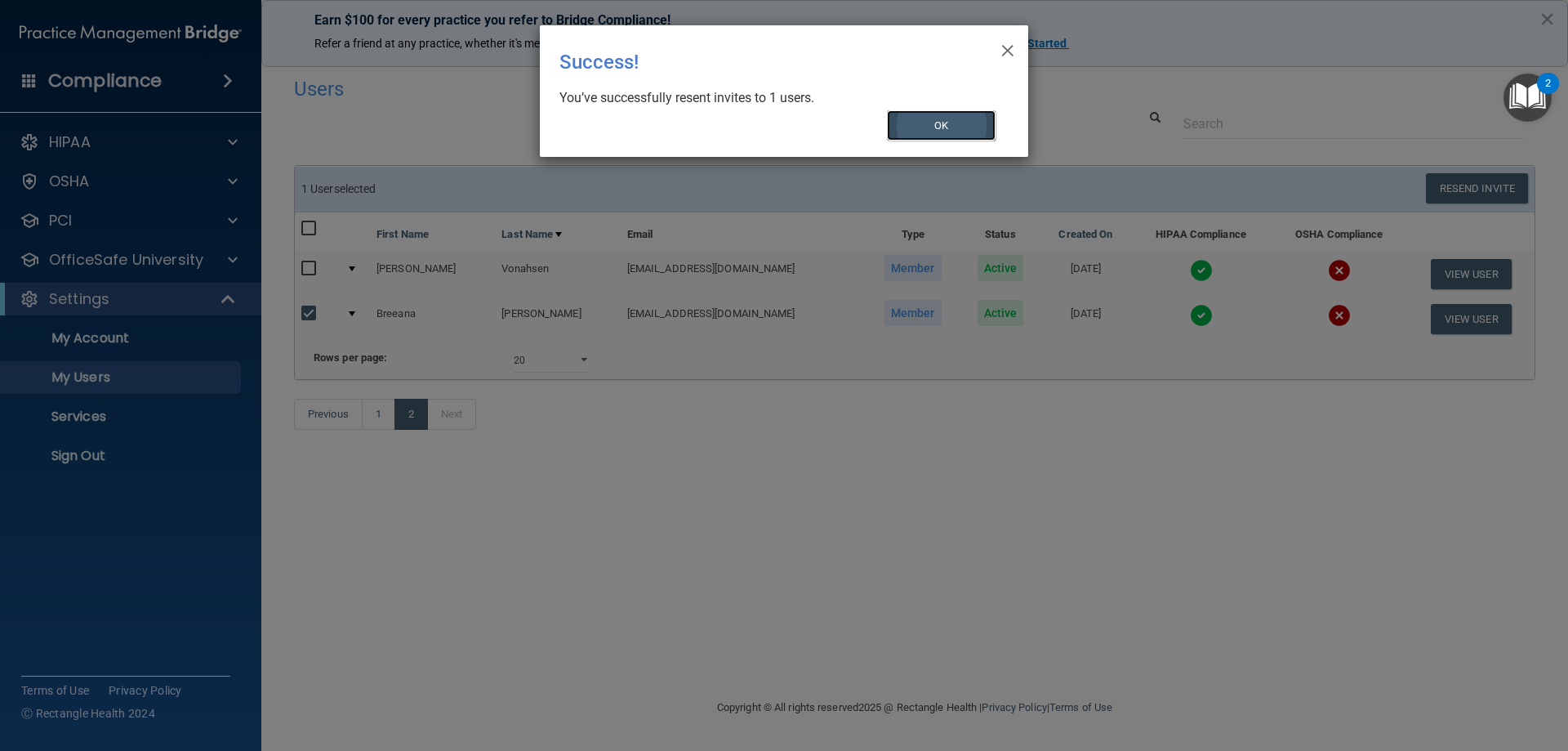
click at [927, 121] on button "OK" at bounding box center [942, 124] width 110 height 30
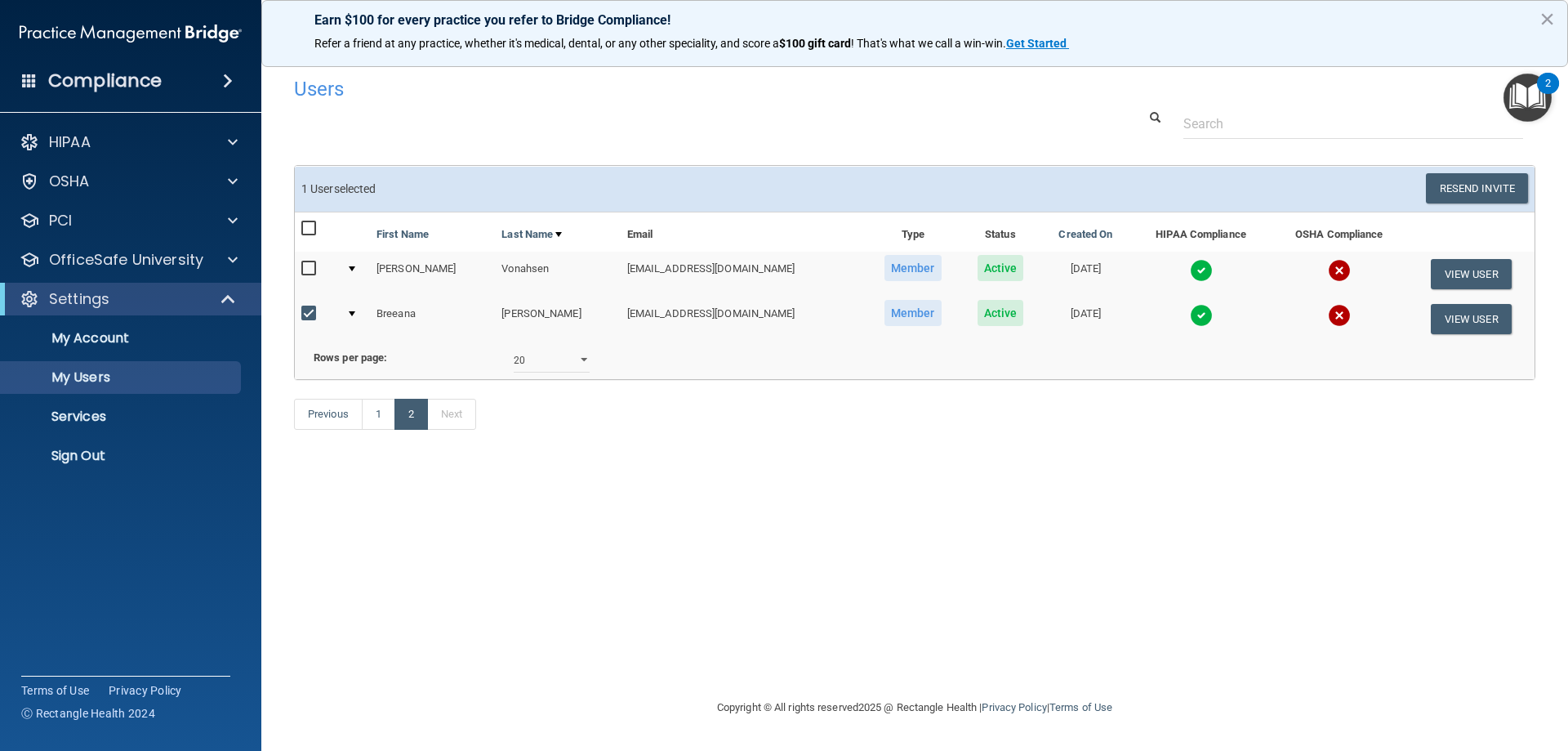
click at [308, 313] on input "checkbox" at bounding box center [311, 314] width 18 height 13
checkbox input "false"
